Goal: Task Accomplishment & Management: Manage account settings

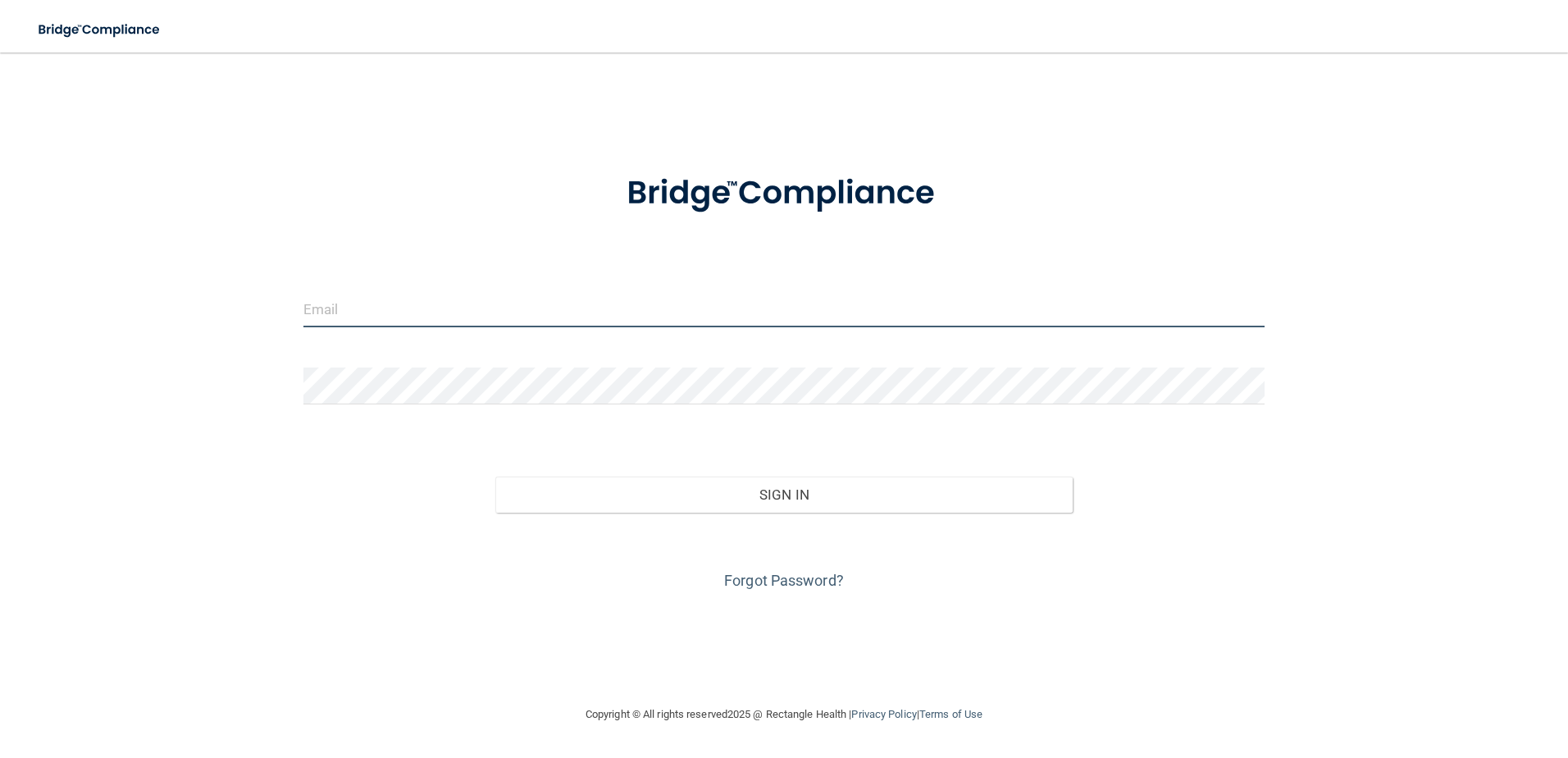
drag, startPoint x: 349, startPoint y: 318, endPoint x: 354, endPoint y: 308, distance: 11.2
click at [349, 318] on input "email" at bounding box center [784, 308] width 962 height 37
type input "[EMAIL_ADDRESS][DOMAIN_NAME]"
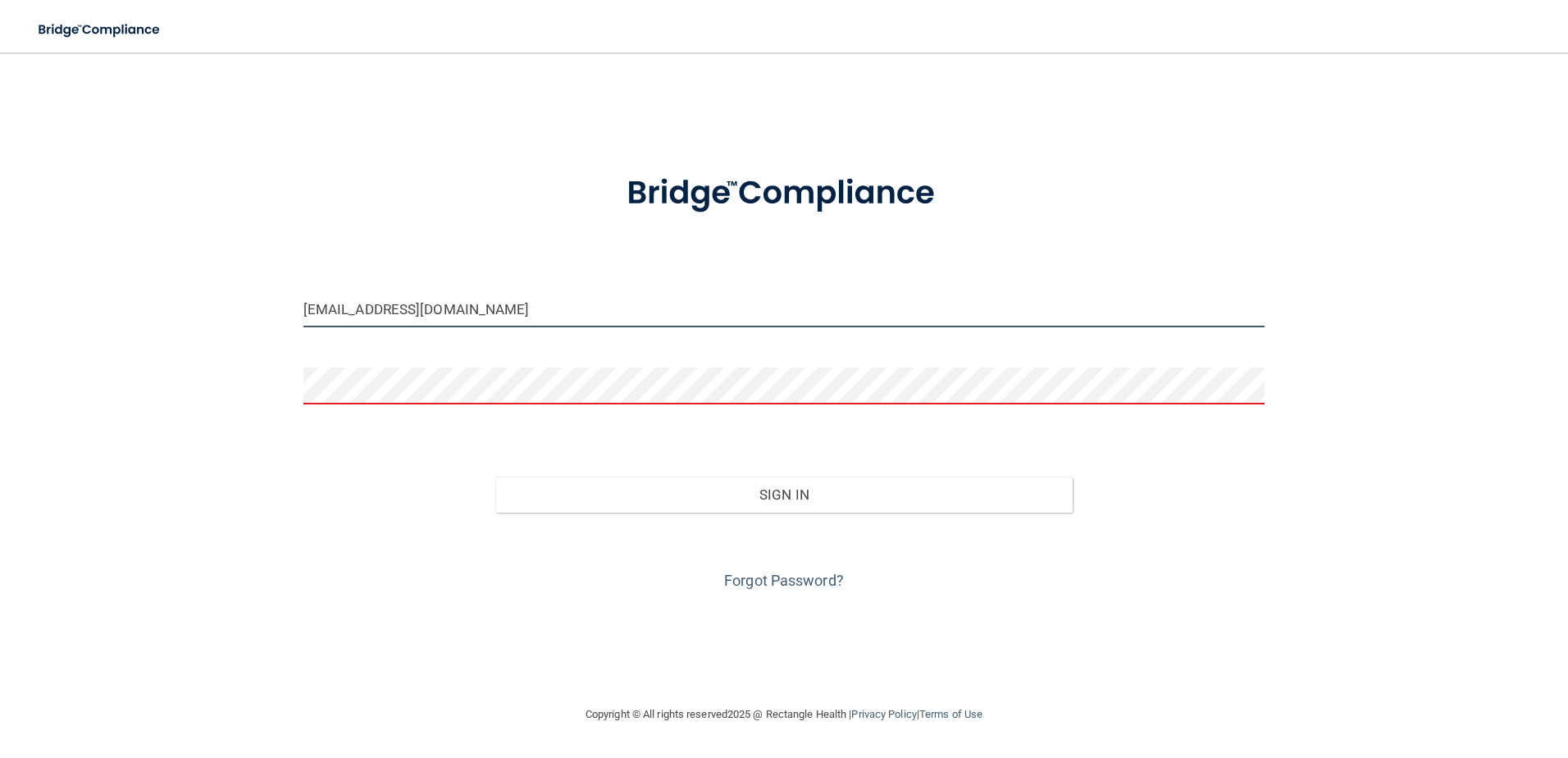
drag, startPoint x: 489, startPoint y: 308, endPoint x: 282, endPoint y: 299, distance: 207.2
click at [282, 299] on div "[EMAIL_ADDRESS][DOMAIN_NAME] Invalid email/password. You don't have permission …" at bounding box center [784, 378] width 1502 height 619
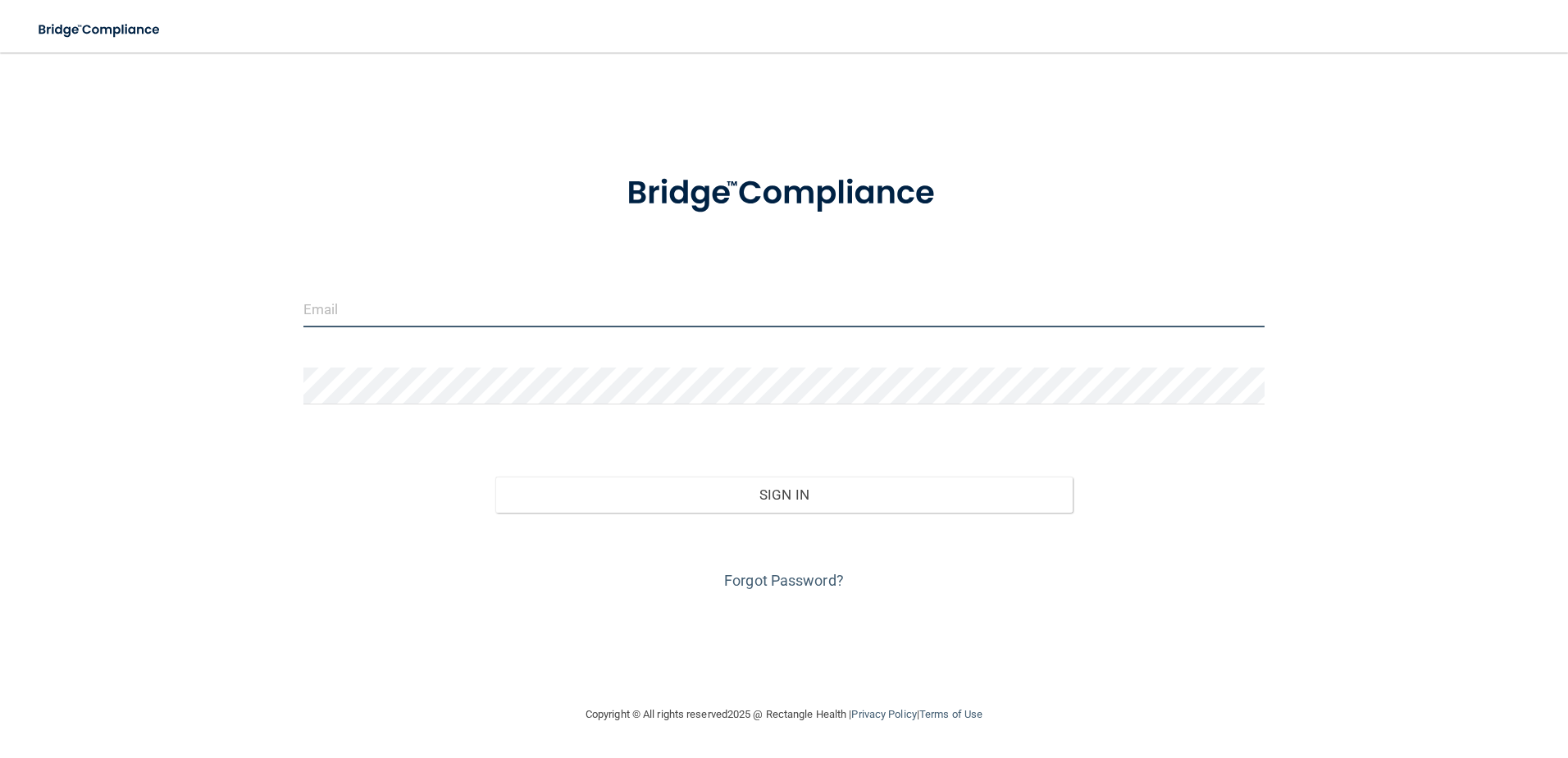
click at [354, 313] on input "email" at bounding box center [784, 308] width 962 height 37
type input "[EMAIL_ADDRESS][DOMAIN_NAME]"
drag, startPoint x: 376, startPoint y: 321, endPoint x: 392, endPoint y: 364, distance: 45.9
click at [392, 364] on form "[EMAIL_ADDRESS][DOMAIN_NAME] Invalid email/password. You don't have permission …" at bounding box center [784, 372] width 962 height 443
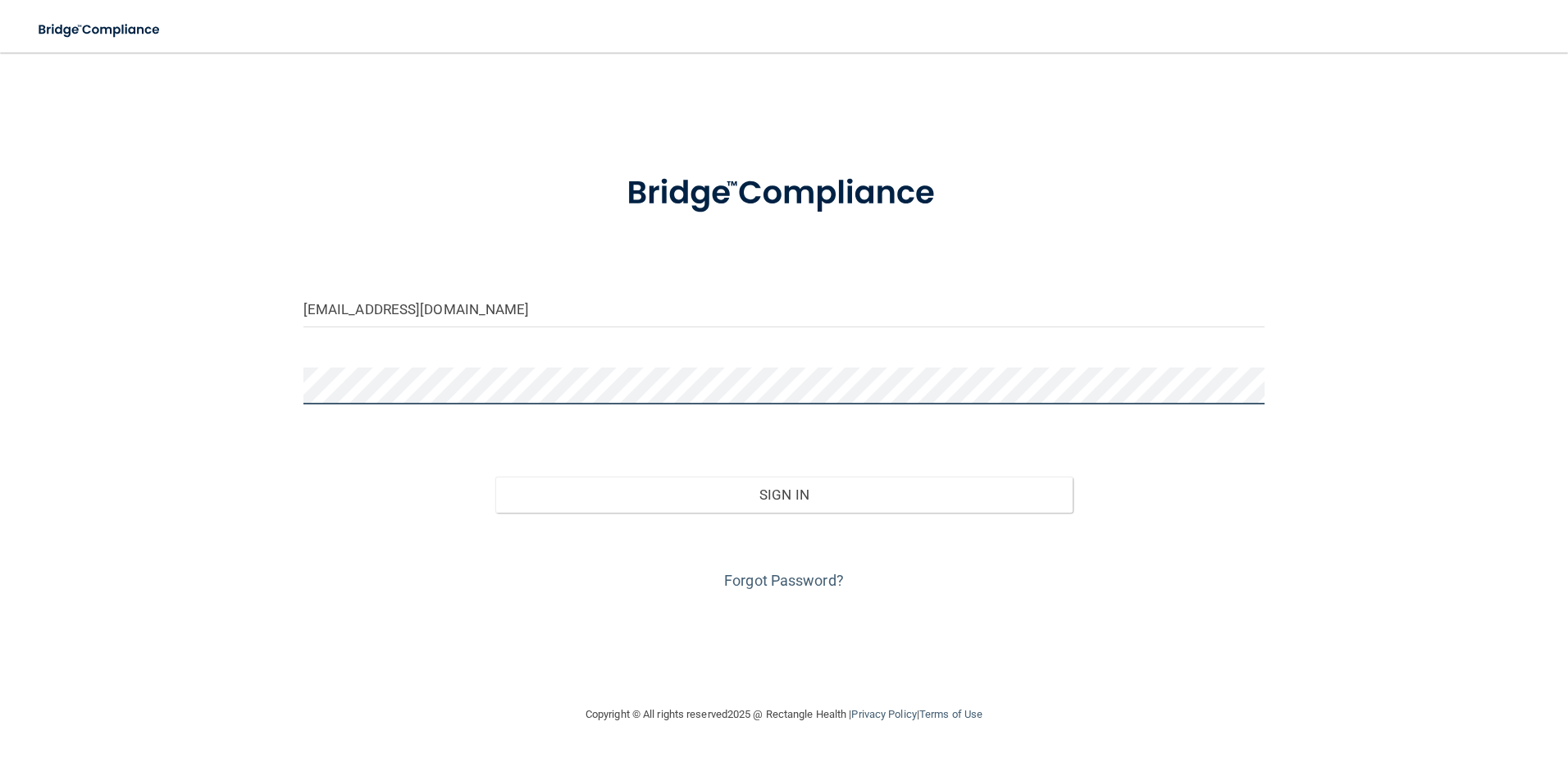
click at [495, 477] on button "Sign In" at bounding box center [784, 495] width 577 height 36
